Goal: Task Accomplishment & Management: Manage account settings

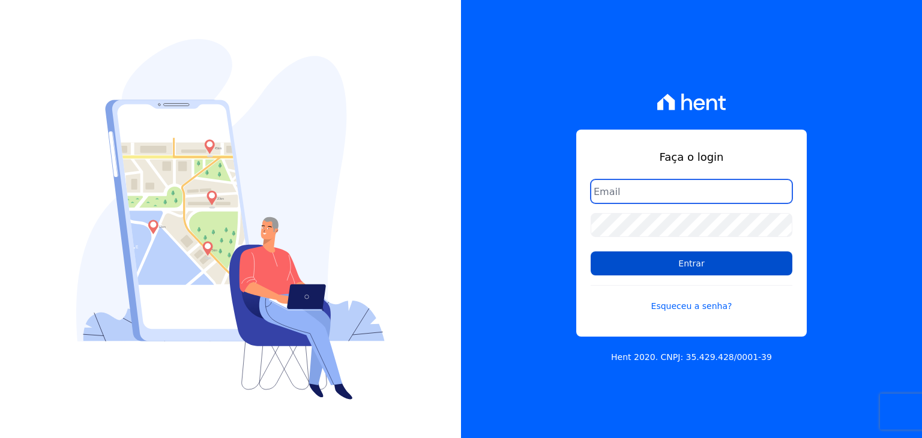
type input "[PERSON_NAME][EMAIL_ADDRESS][DOMAIN_NAME]"
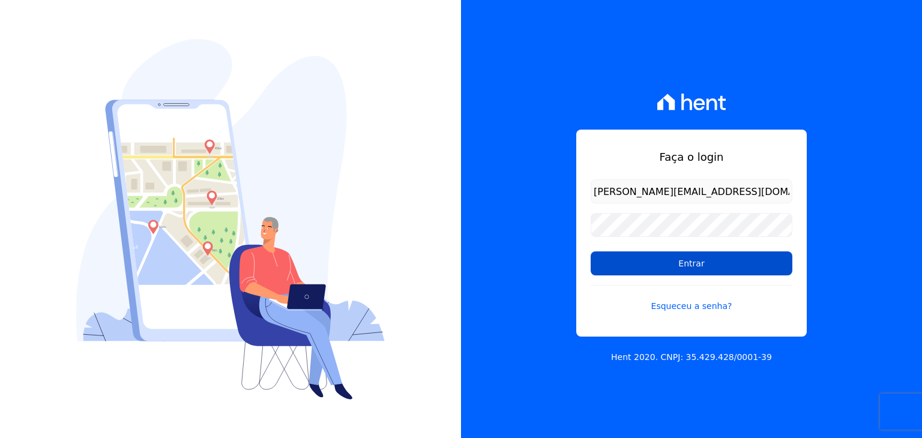
click at [674, 261] on input "Entrar" at bounding box center [692, 264] width 202 height 24
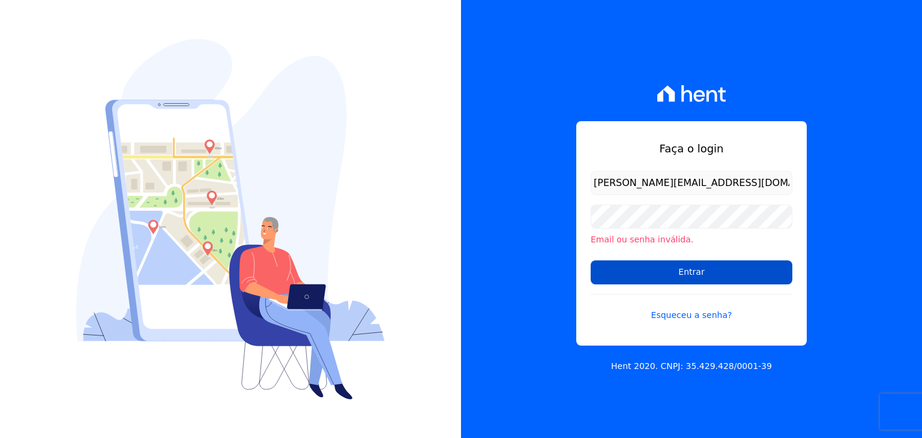
click at [670, 279] on input "Entrar" at bounding box center [692, 273] width 202 height 24
click at [668, 286] on form "guilherme.farias@priori.com.vc Email ou senha inválida. Entrar Esqueceu a senha?" at bounding box center [692, 253] width 202 height 165
click at [664, 278] on input "Entrar" at bounding box center [692, 273] width 202 height 24
click at [627, 269] on input "Entrar" at bounding box center [692, 273] width 202 height 24
drag, startPoint x: 0, startPoint y: 0, endPoint x: 627, endPoint y: 269, distance: 682.1
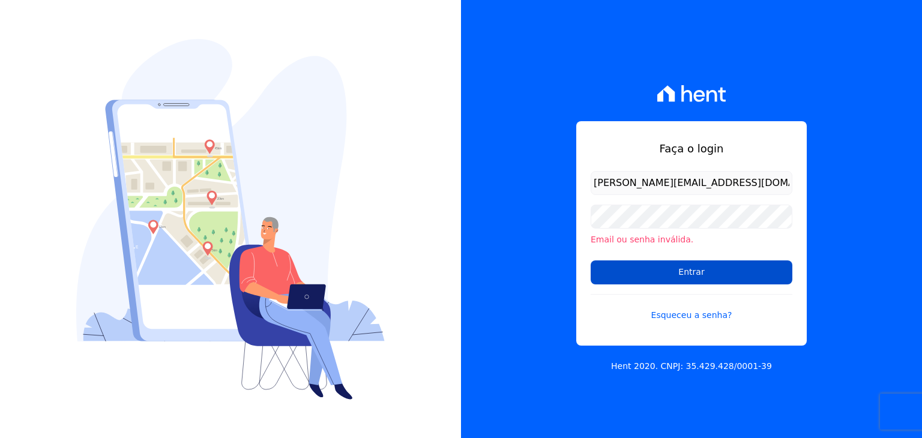
click at [627, 269] on input "Entrar" at bounding box center [692, 273] width 202 height 24
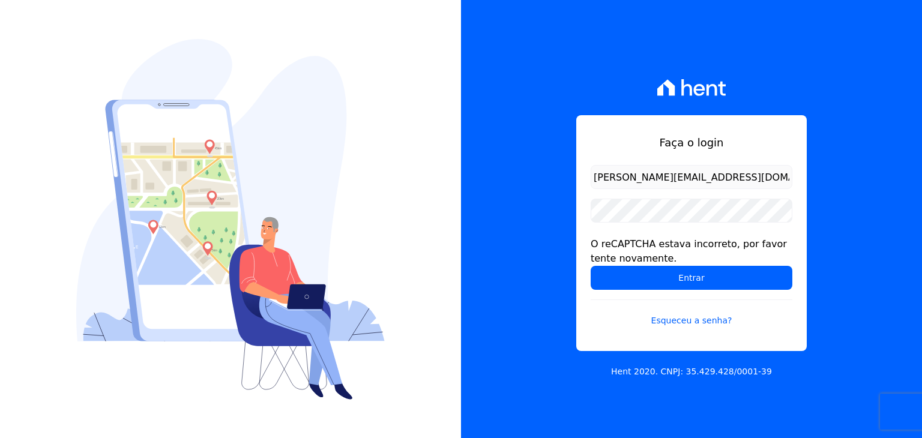
click at [627, 269] on input "Entrar" at bounding box center [692, 278] width 202 height 24
click at [638, 277] on input "Entrar" at bounding box center [692, 278] width 202 height 24
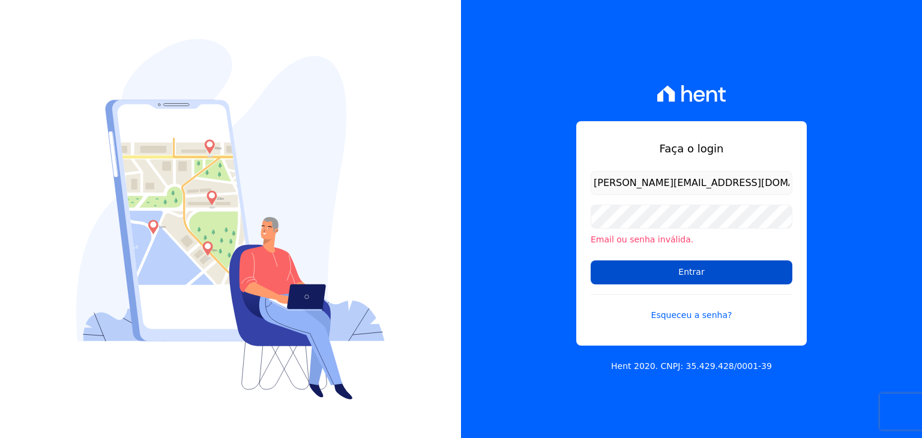
click at [639, 274] on input "Entrar" at bounding box center [692, 273] width 202 height 24
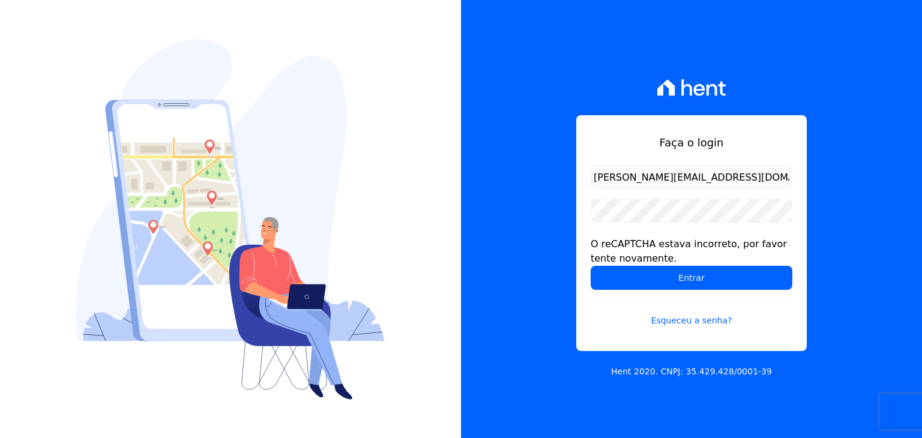
click at [639, 274] on input "Entrar" at bounding box center [692, 278] width 202 height 24
